Goal: Find contact information: Find contact information

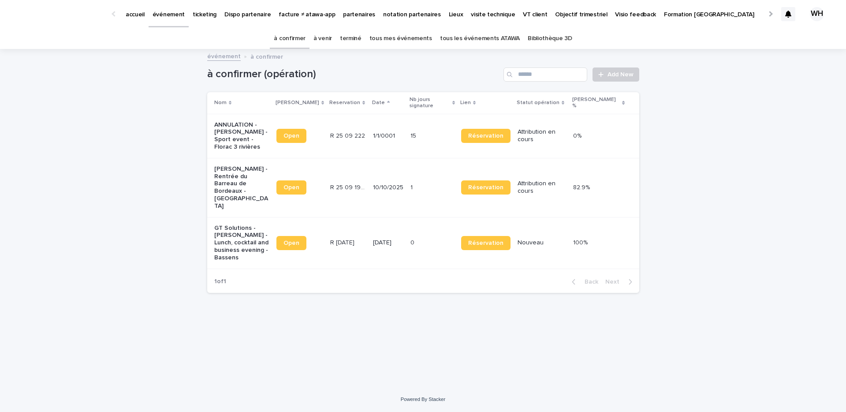
click at [181, 14] on p "événement" at bounding box center [169, 9] width 32 height 19
click at [169, 13] on p "événement" at bounding box center [169, 9] width 32 height 19
click at [346, 14] on p "partenaires" at bounding box center [359, 9] width 32 height 19
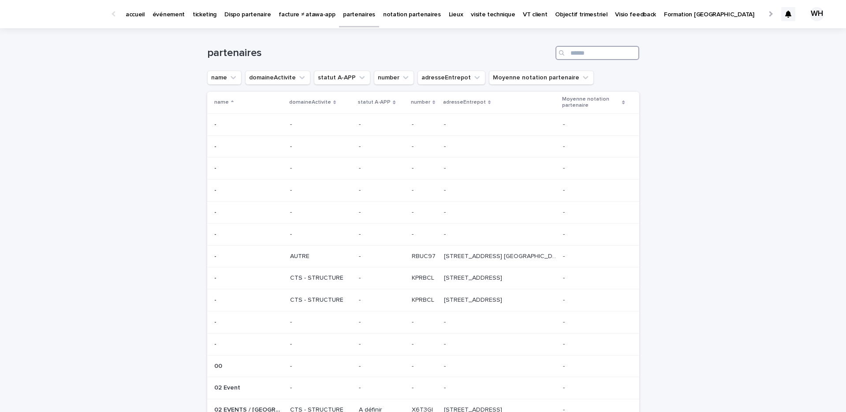
click at [575, 52] on input "Search" at bounding box center [597, 53] width 84 height 14
type input "*****"
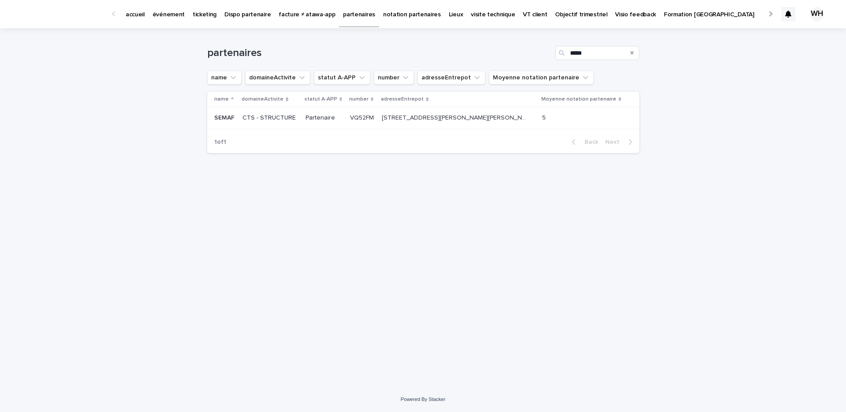
click at [408, 127] on td "[STREET_ADDRESS][PERSON_NAME][PERSON_NAME] [STREET_ADDRESS][PERSON_NAME][PERSON…" at bounding box center [458, 118] width 160 height 22
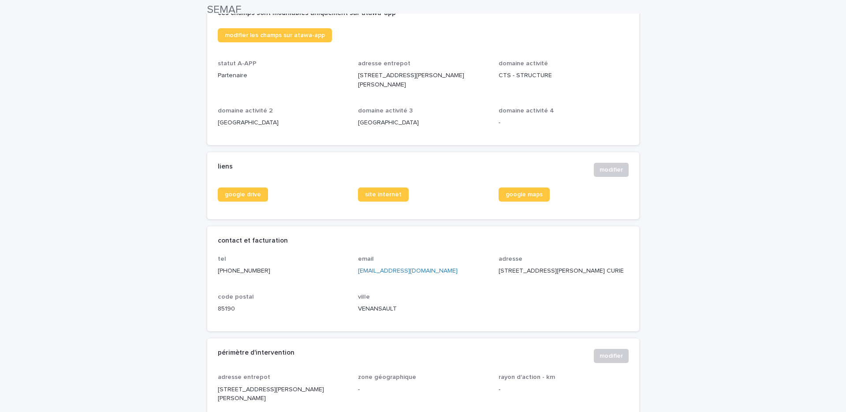
scroll to position [244, 0]
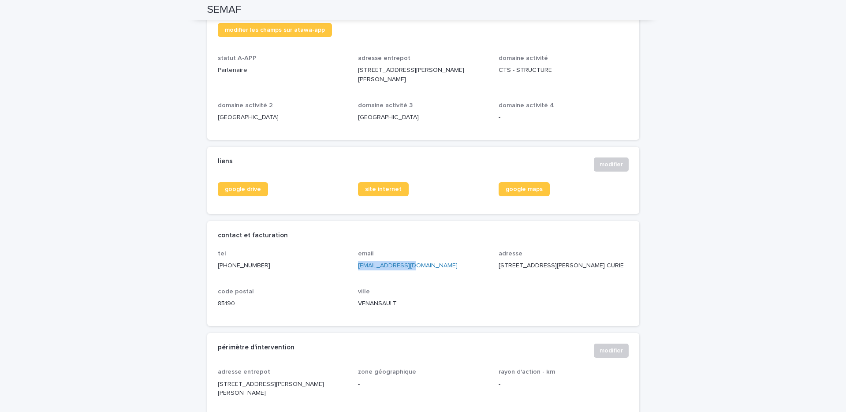
copy link "[EMAIL_ADDRESS][DOMAIN_NAME]"
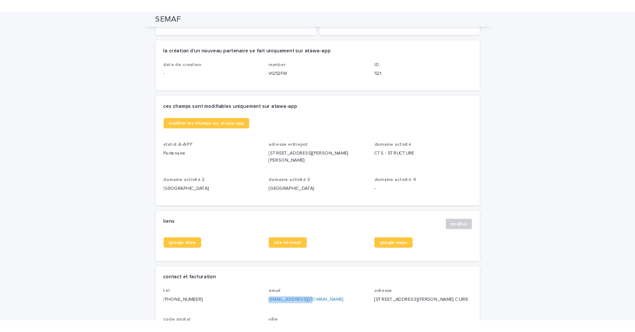
scroll to position [0, 0]
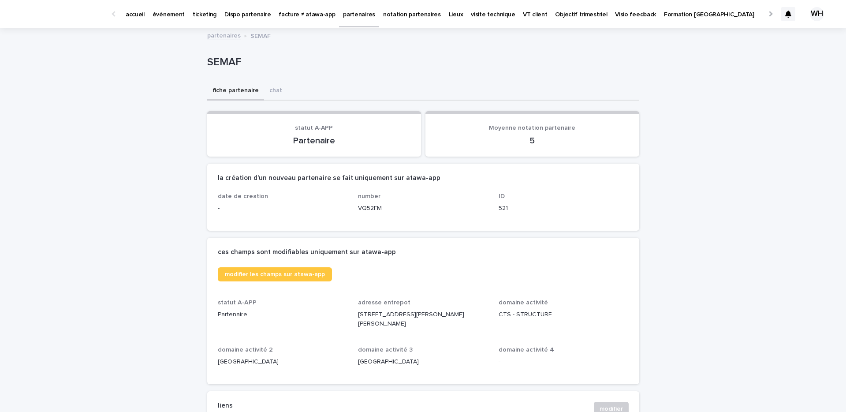
click at [169, 19] on link "événement" at bounding box center [169, 13] width 40 height 27
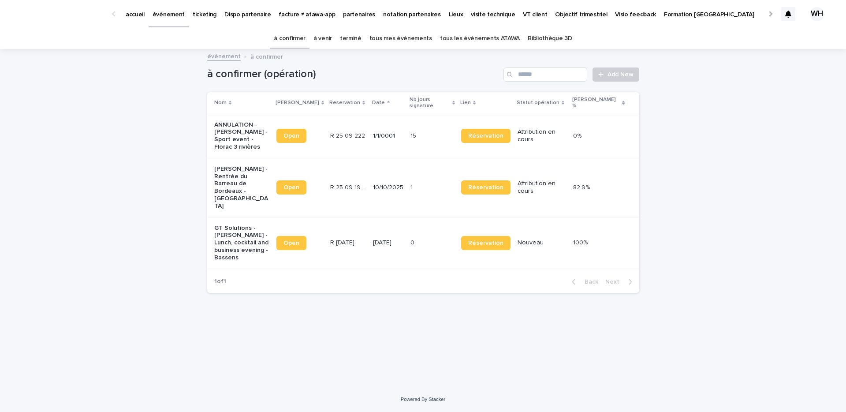
click at [171, 16] on p "événement" at bounding box center [169, 9] width 32 height 19
